Goal: Task Accomplishment & Management: Manage account settings

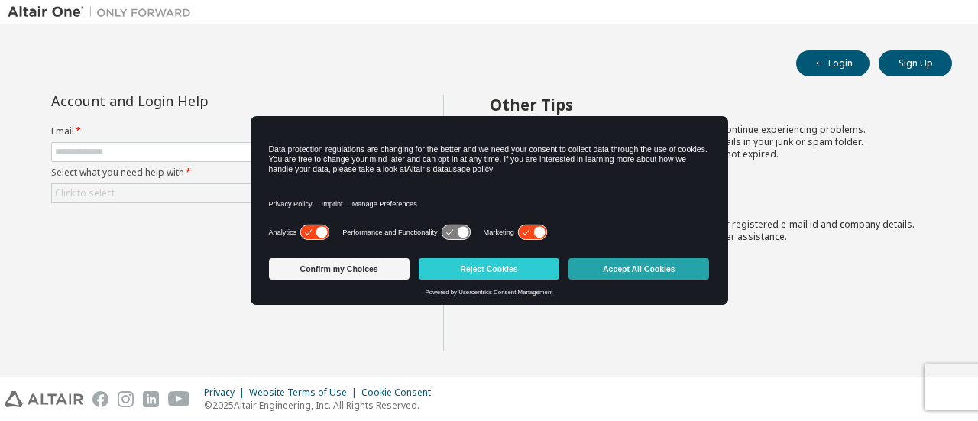
click at [599, 268] on button "Accept All Cookies" at bounding box center [639, 268] width 141 height 21
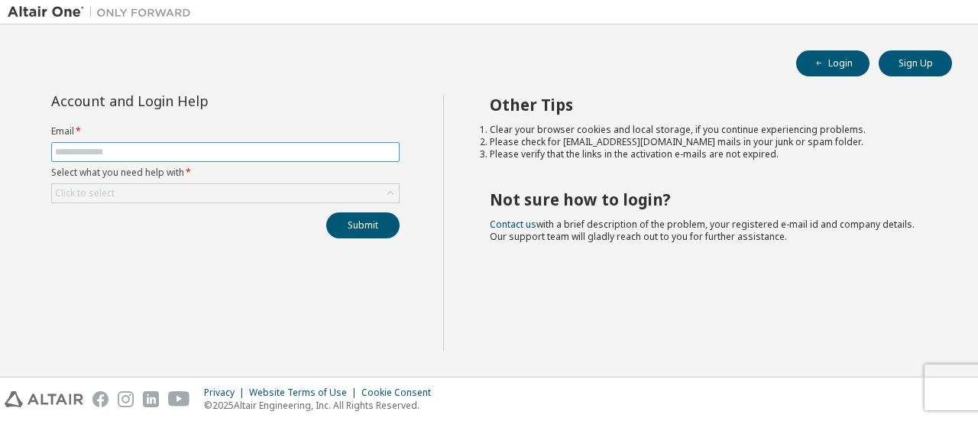
click at [274, 155] on input "text" at bounding box center [225, 152] width 341 height 12
type input "**********"
click at [262, 195] on div "Click to select" at bounding box center [225, 193] width 347 height 18
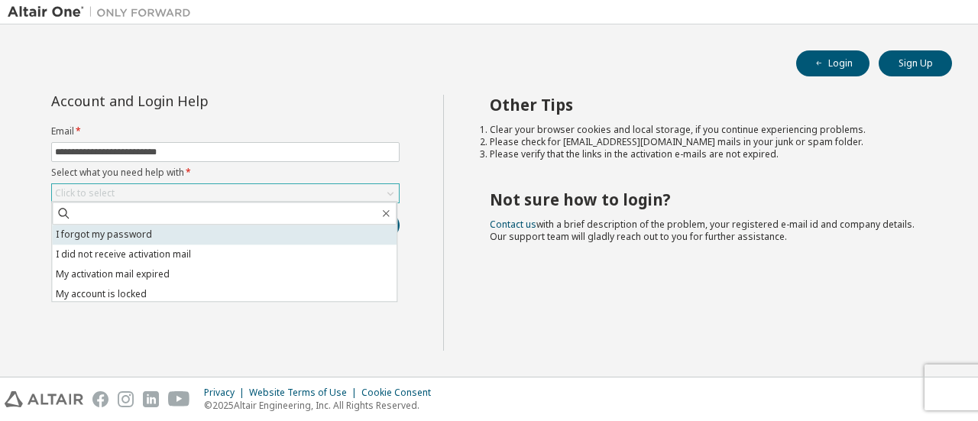
click at [234, 242] on li "I forgot my password" at bounding box center [224, 235] width 345 height 20
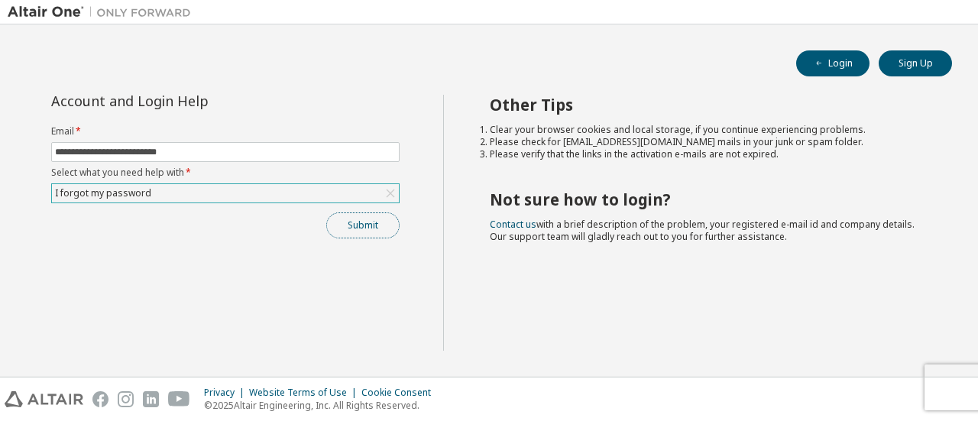
click at [344, 224] on button "Submit" at bounding box center [362, 226] width 73 height 26
click at [367, 216] on button "Submit" at bounding box center [362, 226] width 73 height 26
